Goal: Task Accomplishment & Management: Manage account settings

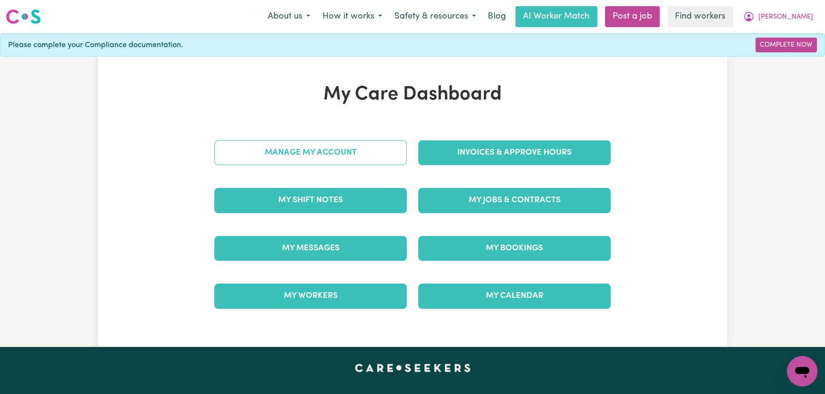
click at [374, 150] on link "Manage My Account" at bounding box center [310, 152] width 192 height 25
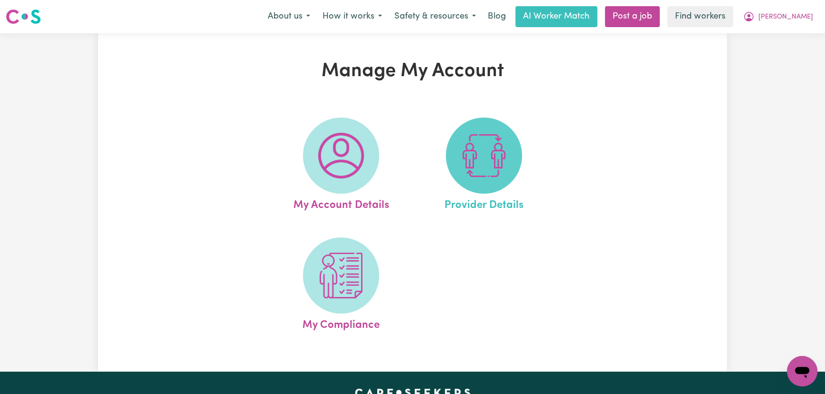
click at [469, 156] on img at bounding box center [484, 156] width 46 height 46
select select "NDIS_FUNDING_SELF_MANAGED"
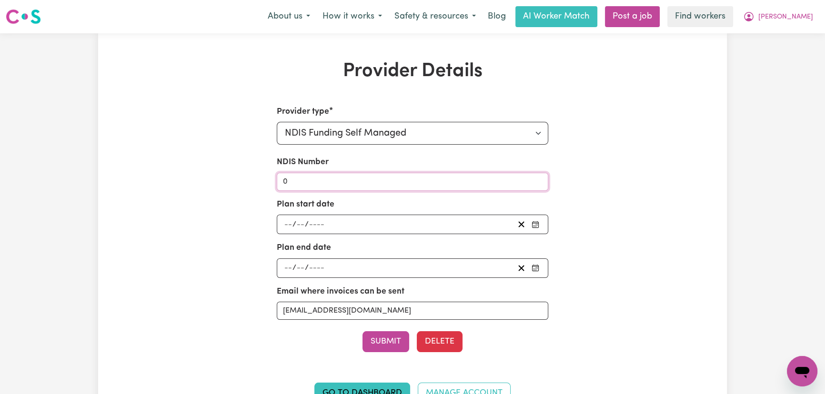
click at [397, 179] on input "0" at bounding box center [413, 182] width 272 height 18
paste input "430497084"
type input "430497084"
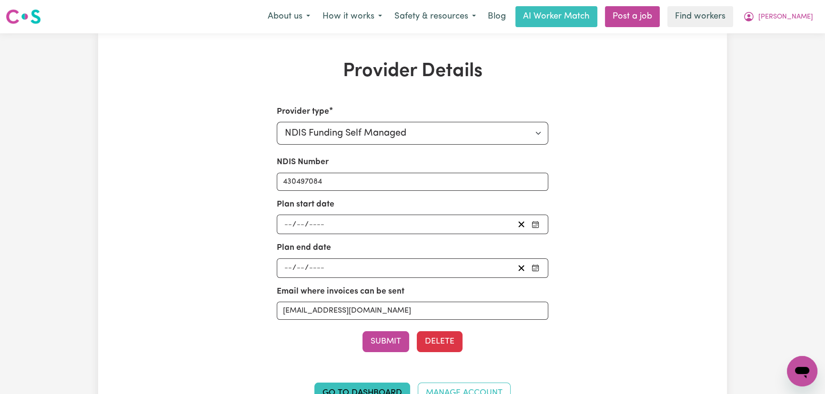
click at [378, 352] on div "Go to Dashboard Manage Account" at bounding box center [413, 383] width 408 height 63
click at [378, 349] on button "Submit" at bounding box center [385, 341] width 47 height 21
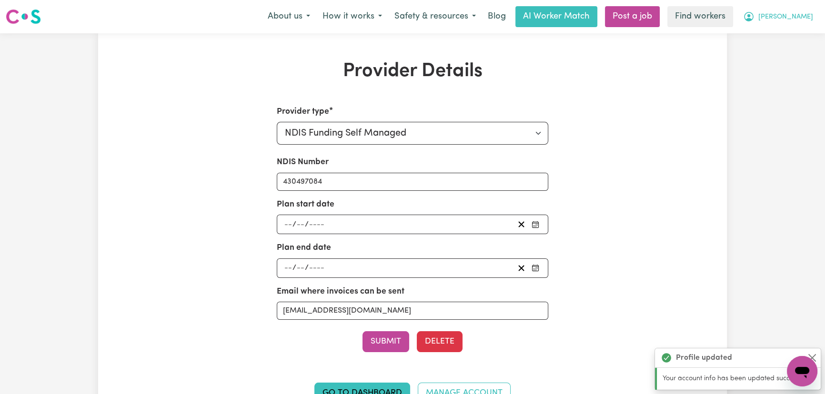
click at [753, 20] on icon "My Account" at bounding box center [749, 17] width 10 height 10
click at [784, 50] on link "Logout" at bounding box center [780, 55] width 75 height 18
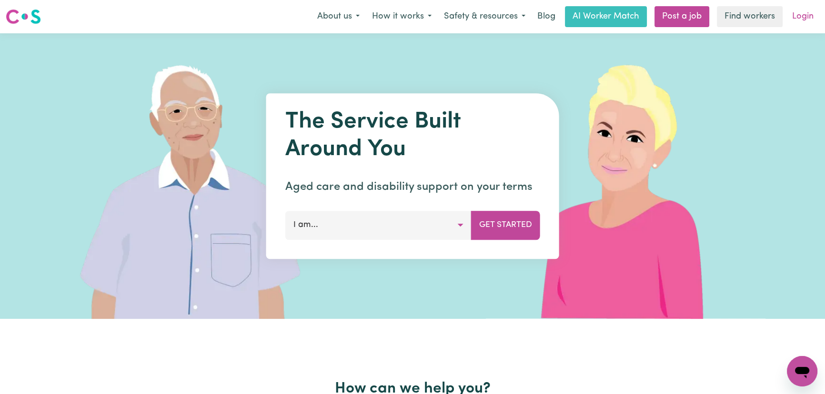
click at [797, 17] on link "Login" at bounding box center [802, 16] width 33 height 21
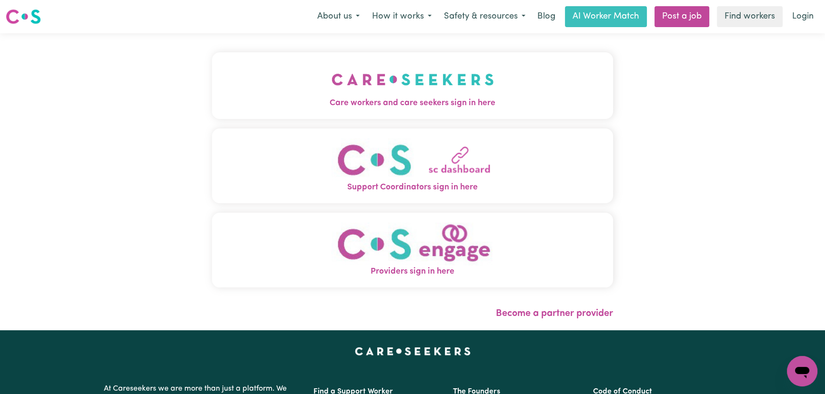
click at [260, 95] on button "Care workers and care seekers sign in here" at bounding box center [412, 85] width 401 height 67
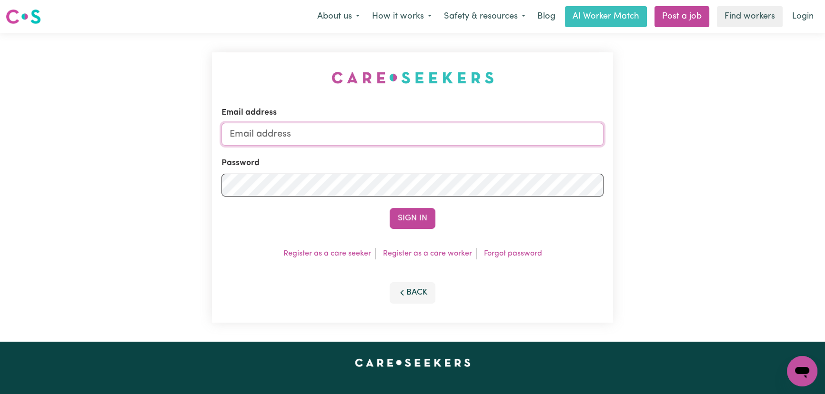
type input "[PERSON_NAME][EMAIL_ADDRESS][DOMAIN_NAME]"
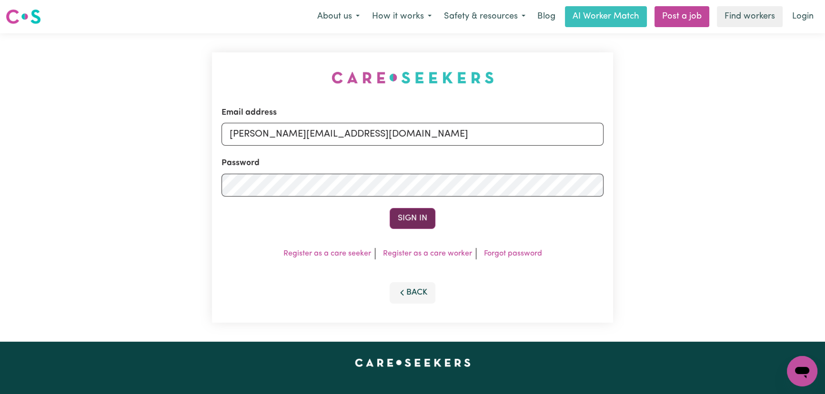
click at [418, 216] on button "Sign In" at bounding box center [412, 218] width 46 height 21
